Goal: Task Accomplishment & Management: Manage account settings

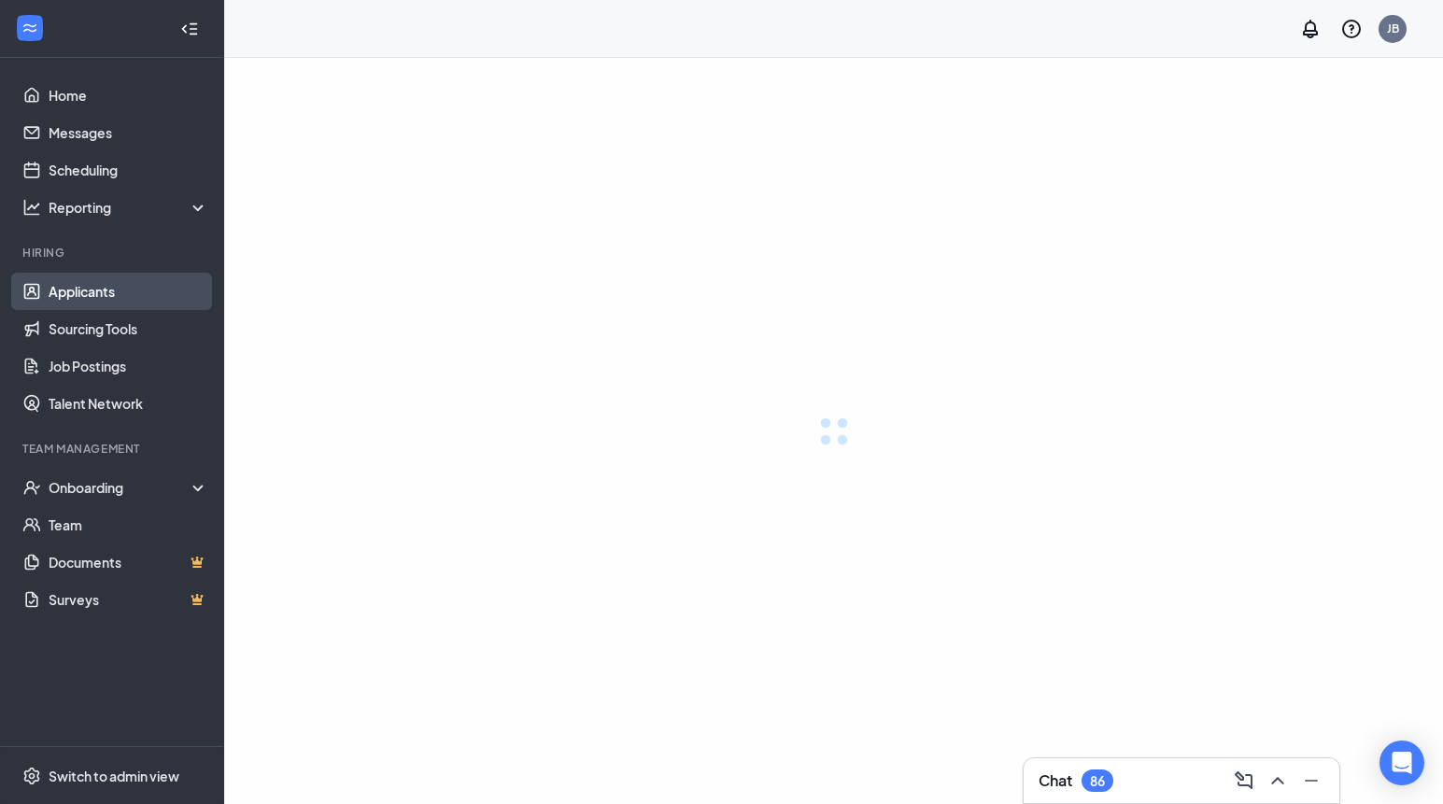
click at [129, 301] on link "Applicants" at bounding box center [129, 291] width 160 height 37
click at [109, 283] on link "Applicants" at bounding box center [129, 291] width 160 height 37
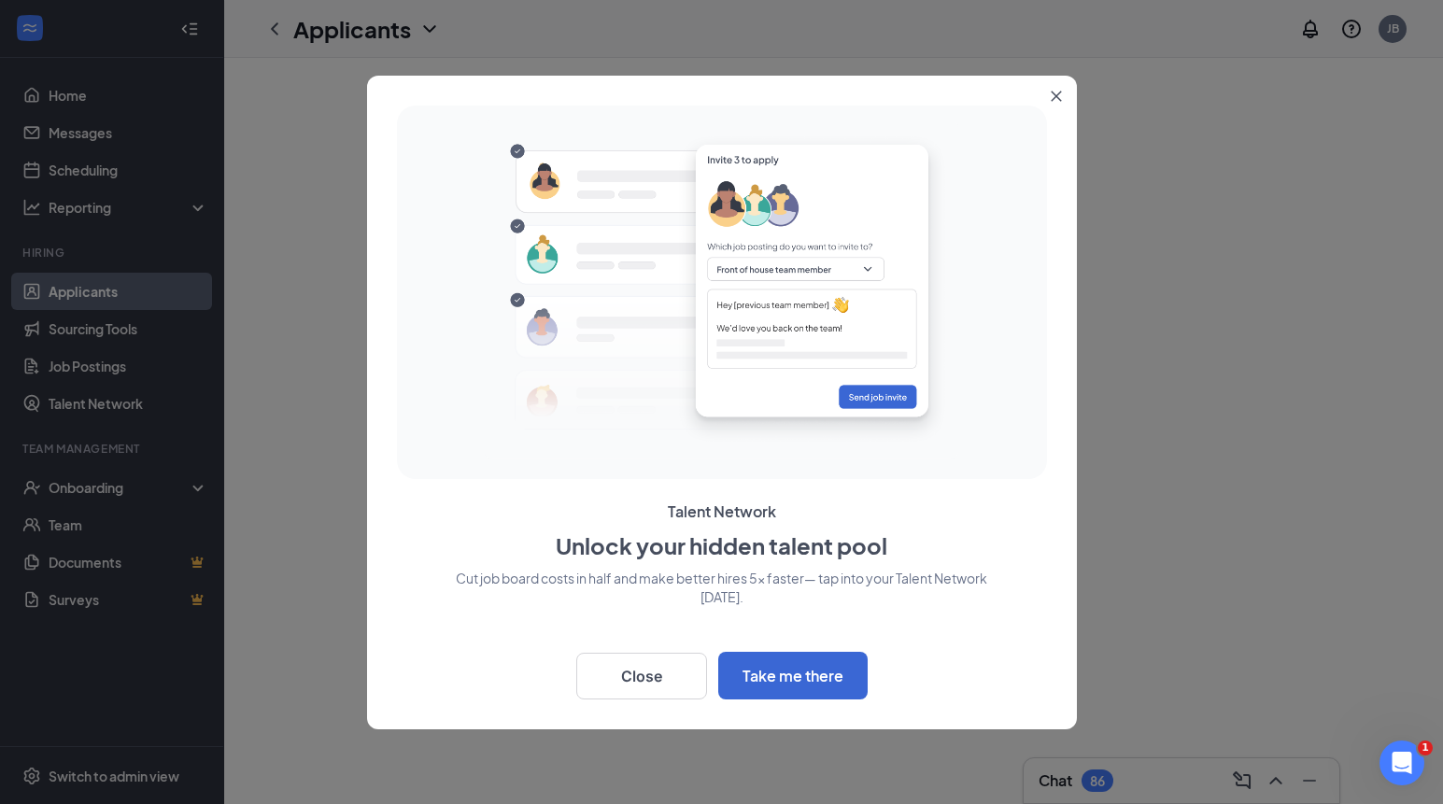
click at [1054, 97] on icon "Close" at bounding box center [1055, 96] width 10 height 10
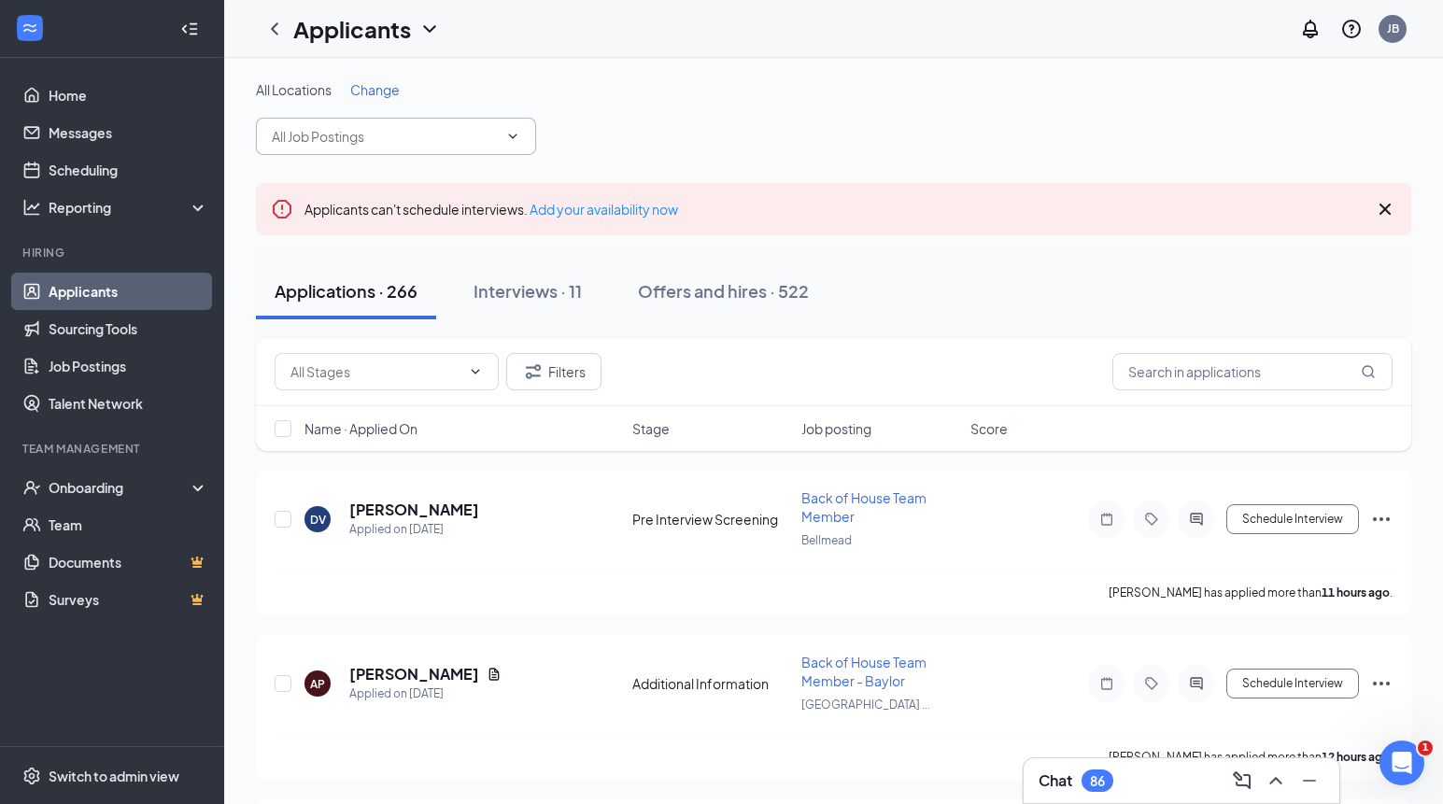
click at [442, 133] on input "text" at bounding box center [385, 136] width 226 height 21
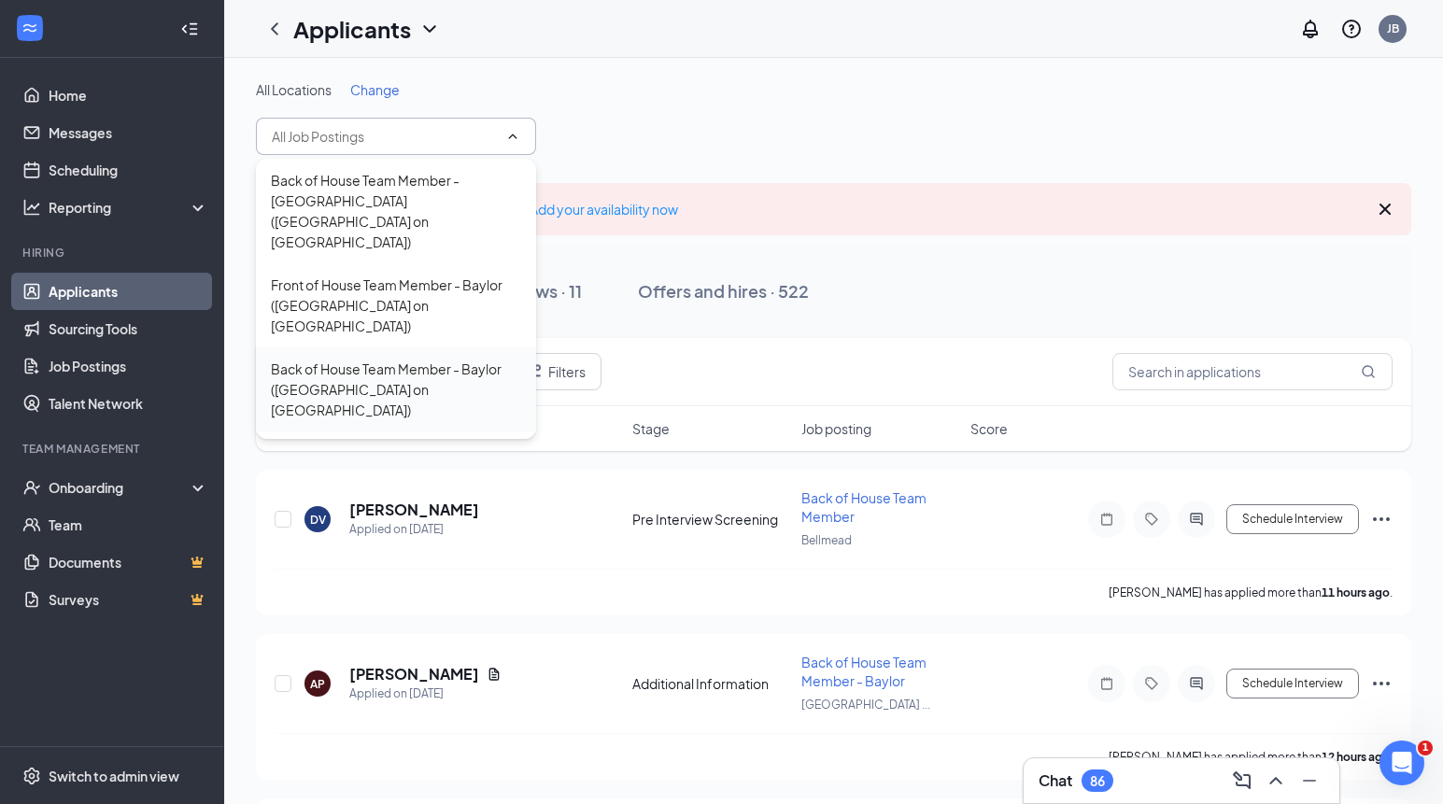
click at [438, 359] on div "Back of House Team Member - Baylor ([GEOGRAPHIC_DATA] on [GEOGRAPHIC_DATA])" at bounding box center [396, 390] width 250 height 62
type input "Back of House Team Member - Baylor ([GEOGRAPHIC_DATA] on [GEOGRAPHIC_DATA])"
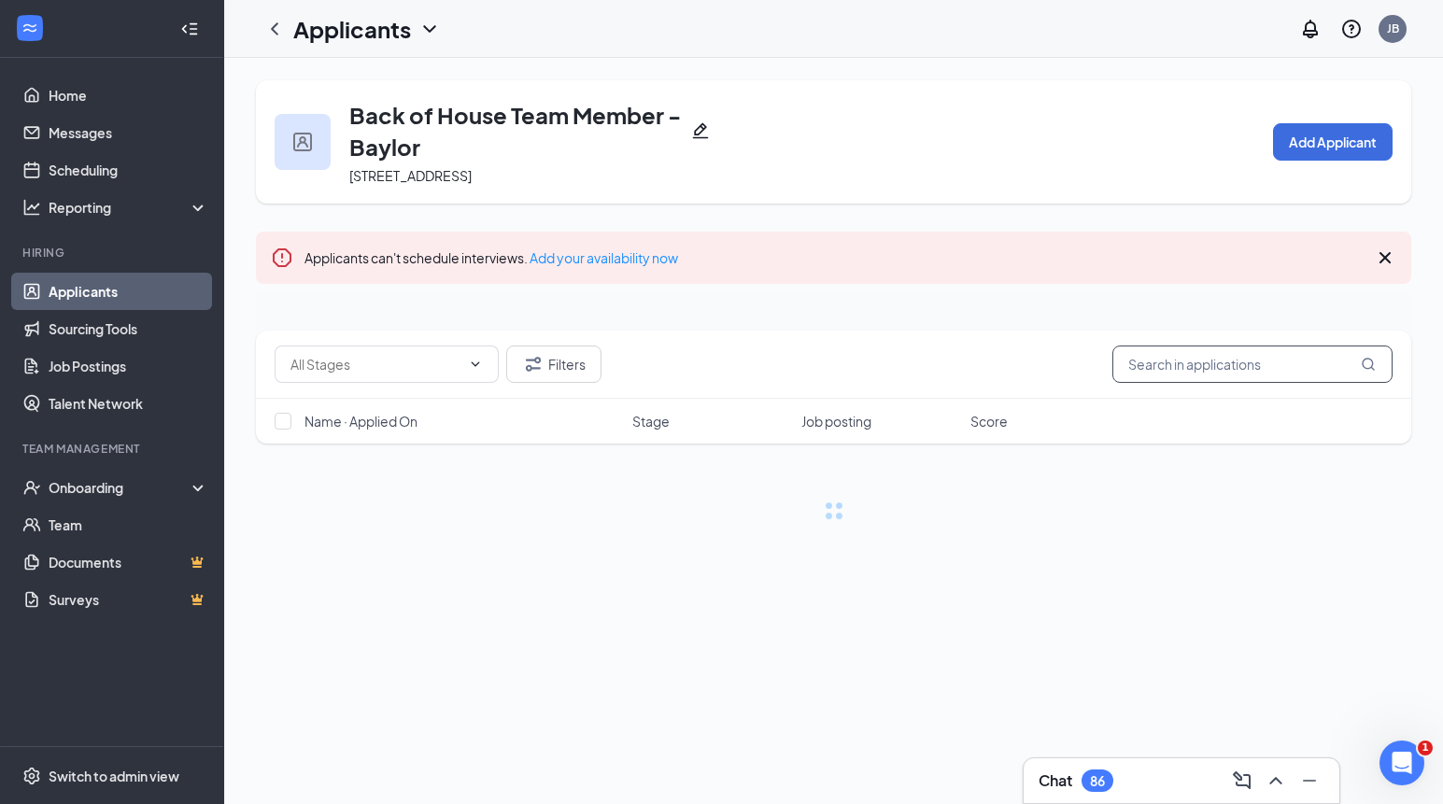
click at [1187, 371] on div "Back of House Team Member - Baylor [STREET_ADDRESS] Add Applicant Applicants ca…" at bounding box center [833, 300] width 1155 height 440
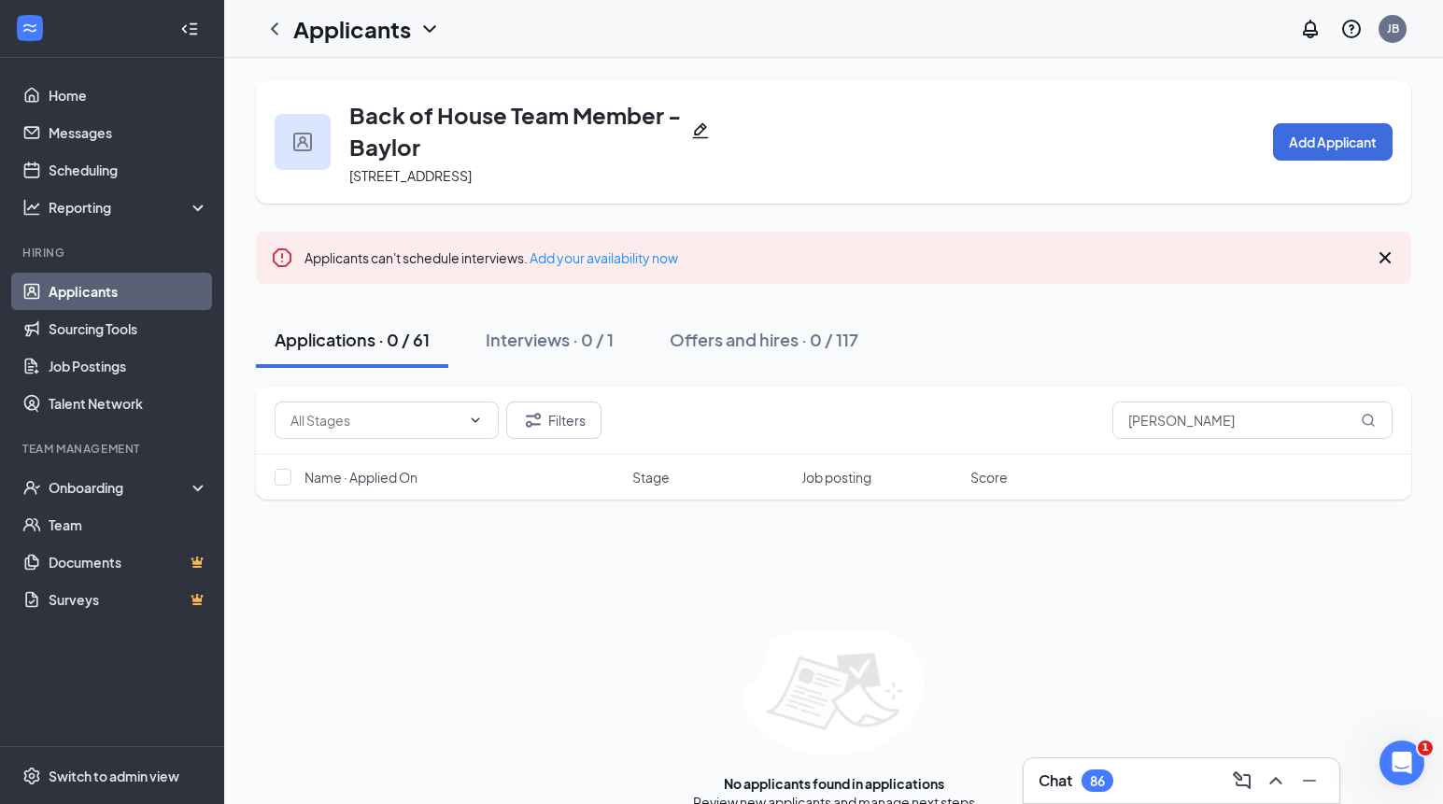
click at [1378, 247] on icon "Cross" at bounding box center [1385, 258] width 22 height 22
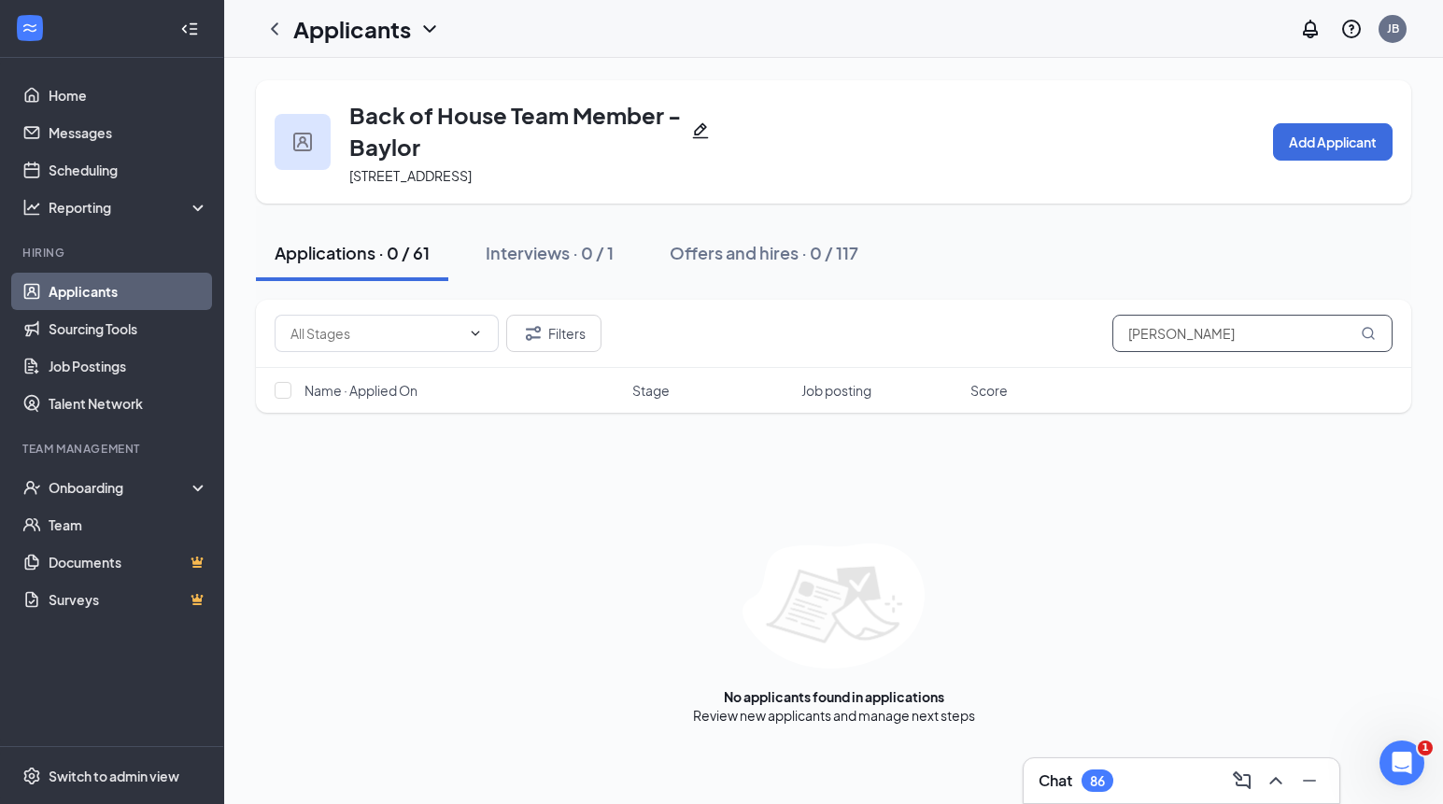
click at [1274, 331] on input "[PERSON_NAME]" at bounding box center [1252, 333] width 280 height 37
drag, startPoint x: 1242, startPoint y: 336, endPoint x: 1134, endPoint y: 336, distance: 108.3
click at [1134, 336] on input "[PERSON_NAME]" at bounding box center [1252, 333] width 280 height 37
type input "h"
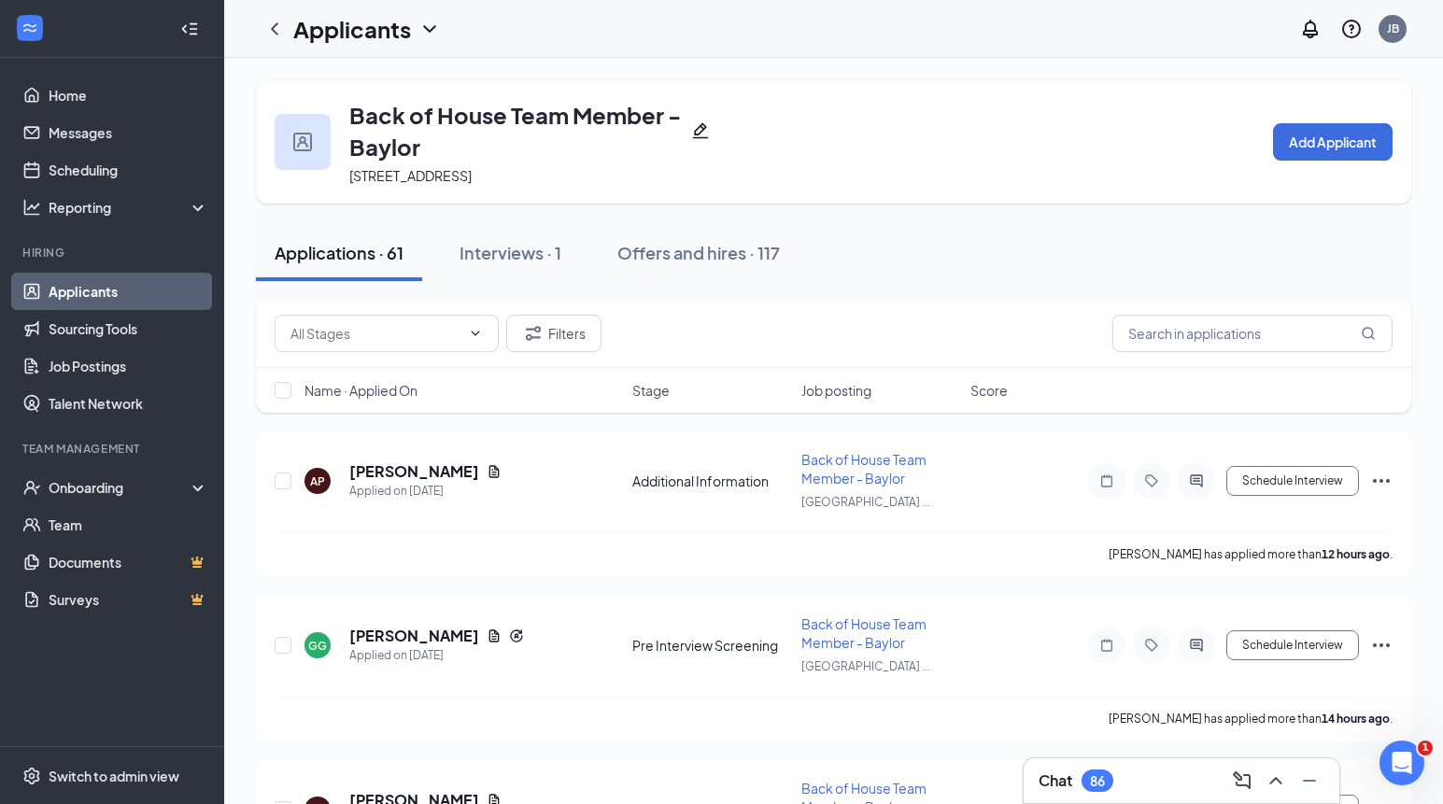
click at [885, 327] on div "Filters" at bounding box center [834, 333] width 1118 height 37
click at [399, 468] on h5 "[PERSON_NAME]" at bounding box center [414, 471] width 130 height 21
